Goal: Task Accomplishment & Management: Use online tool/utility

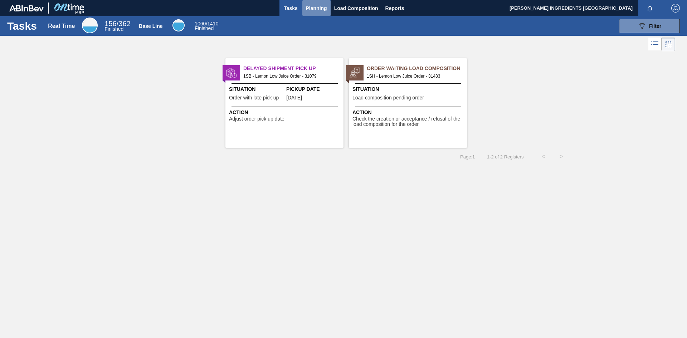
click at [318, 7] on span "Planning" at bounding box center [316, 8] width 21 height 9
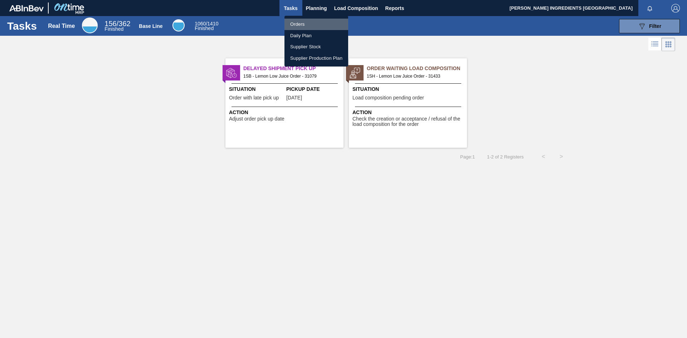
click at [299, 23] on li "Orders" at bounding box center [316, 24] width 64 height 11
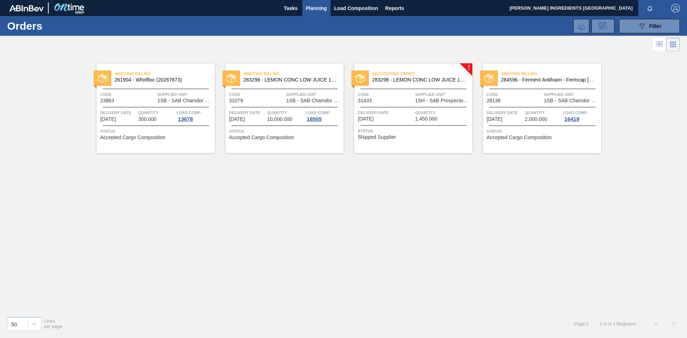
click at [394, 99] on div "Code 31433" at bounding box center [385, 97] width 55 height 13
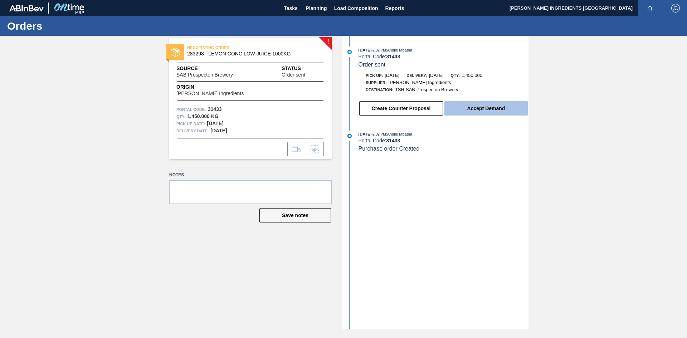
click at [474, 111] on button "Accept Demand" at bounding box center [485, 108] width 83 height 14
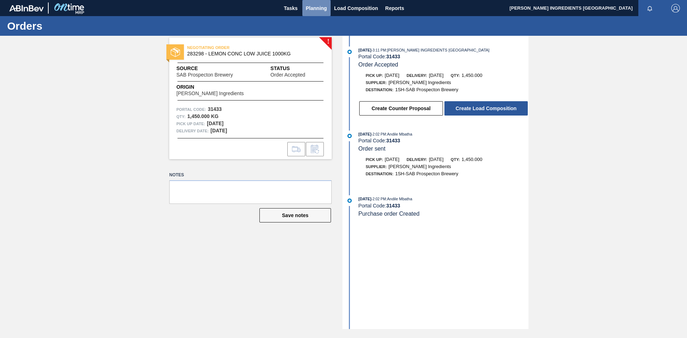
click at [319, 10] on span "Planning" at bounding box center [316, 8] width 21 height 9
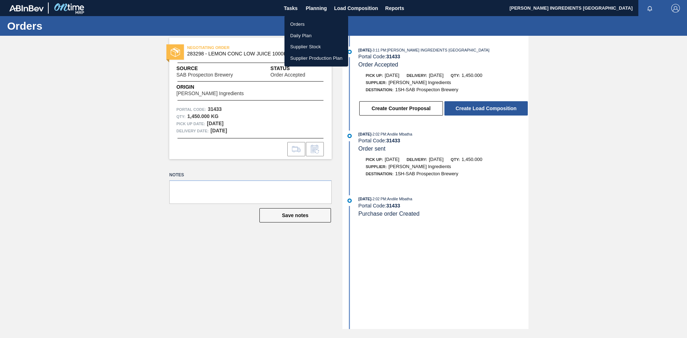
click at [483, 109] on div at bounding box center [343, 169] width 687 height 338
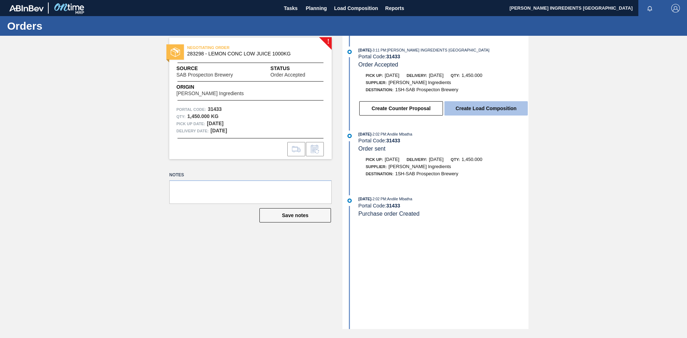
click at [473, 108] on button "Create Load Composition" at bounding box center [485, 108] width 83 height 14
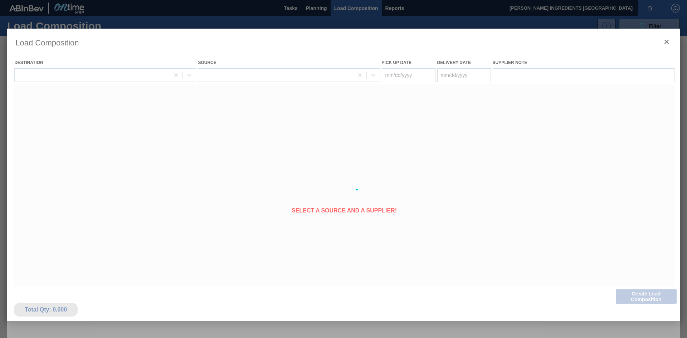
type Date "09/05/2025"
type Date "09/06/2025"
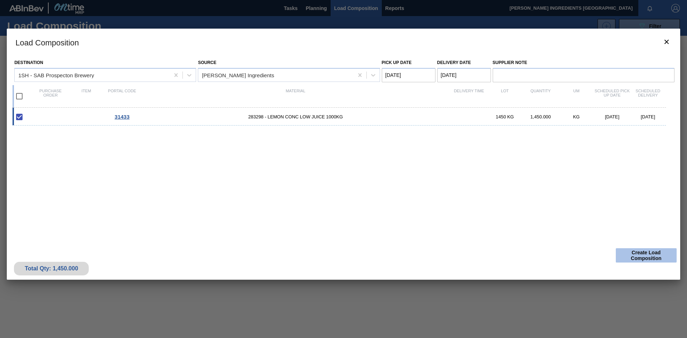
click at [639, 255] on button "Create Load Composition" at bounding box center [645, 255] width 61 height 14
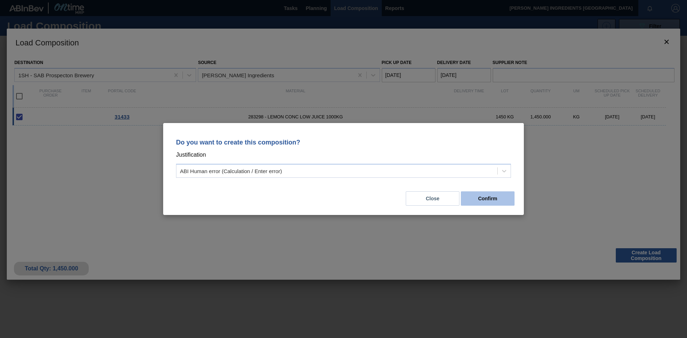
click at [495, 202] on button "Confirm" at bounding box center [488, 198] width 54 height 14
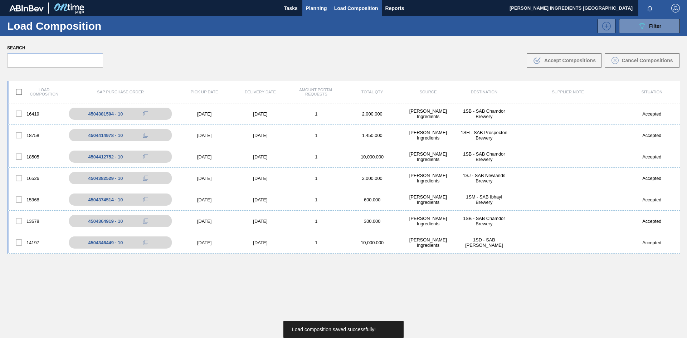
click at [313, 8] on span "Planning" at bounding box center [316, 8] width 21 height 9
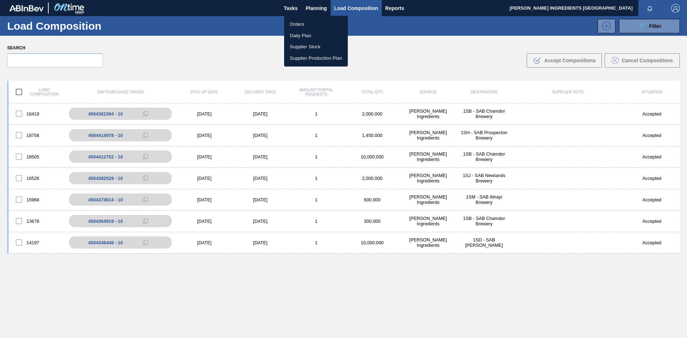
click at [303, 25] on li "Orders" at bounding box center [316, 24] width 64 height 11
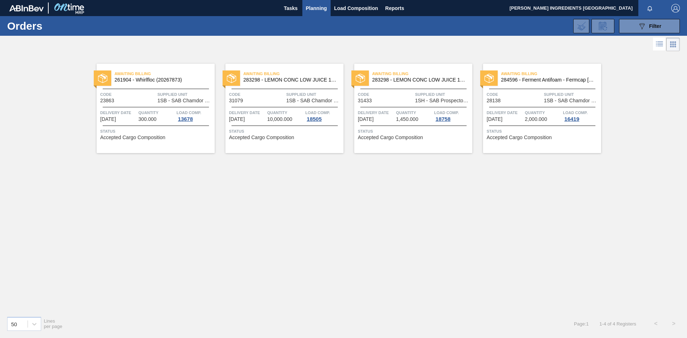
click at [405, 117] on span "1,450.000" at bounding box center [407, 119] width 22 height 5
